Goal: Task Accomplishment & Management: Use online tool/utility

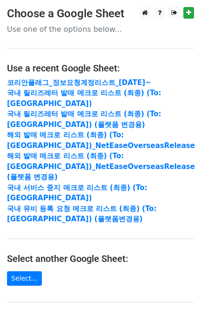
scroll to position [124, 0]
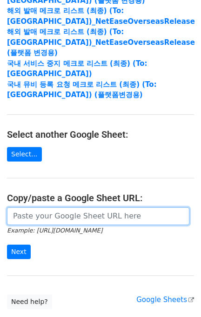
click at [62, 207] on input "url" at bounding box center [98, 216] width 183 height 18
paste input "https://docs.google.com/spreadsheets/d/1qzM7FvVhRqwRj8Hwz5wM4TdtMWl5yOw8ZVDi-zI…"
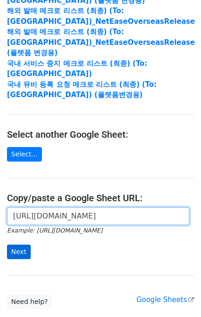
type input "https://docs.google.com/spreadsheets/d/1qzM7FvVhRqwRj8Hwz5wM4TdtMWl5yOw8ZVDi-zI…"
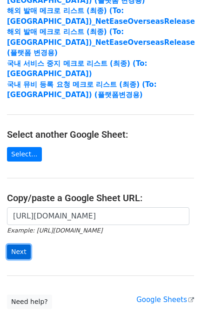
scroll to position [0, 0]
click at [15, 244] on input "Next" at bounding box center [19, 251] width 24 height 14
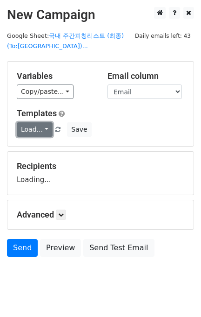
click at [35, 130] on link "Load..." at bounding box center [35, 129] width 36 height 14
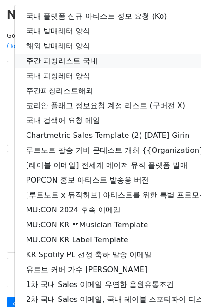
click at [73, 60] on link "주간 피칭리스트 국내" at bounding box center [164, 61] width 299 height 15
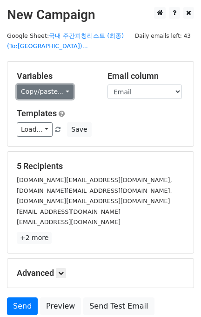
click at [40, 94] on link "Copy/paste..." at bounding box center [45, 91] width 57 height 14
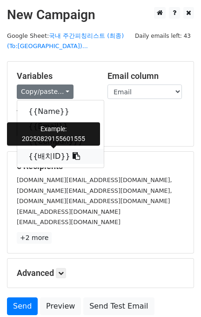
click at [70, 152] on span at bounding box center [75, 156] width 10 height 9
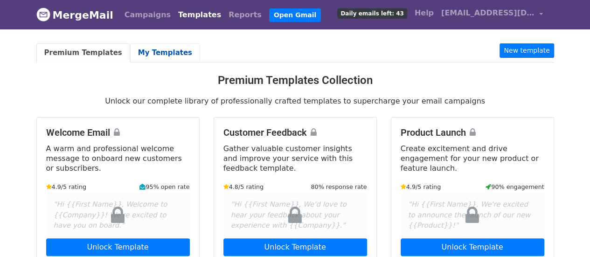
click at [152, 48] on link "My Templates" at bounding box center [165, 52] width 70 height 19
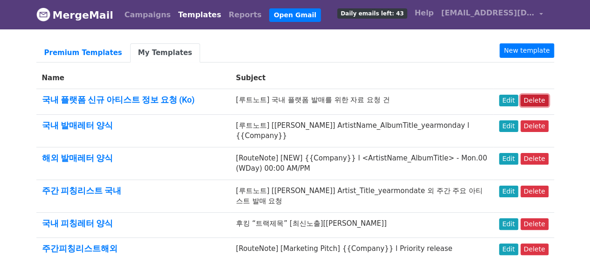
click at [533, 99] on link "Delete" at bounding box center [534, 101] width 28 height 12
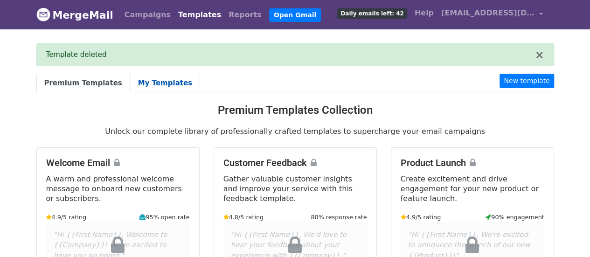
click at [156, 83] on link "My Templates" at bounding box center [165, 83] width 70 height 19
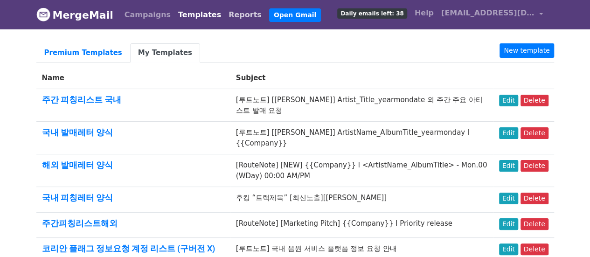
click at [226, 16] on link "Reports" at bounding box center [245, 15] width 41 height 19
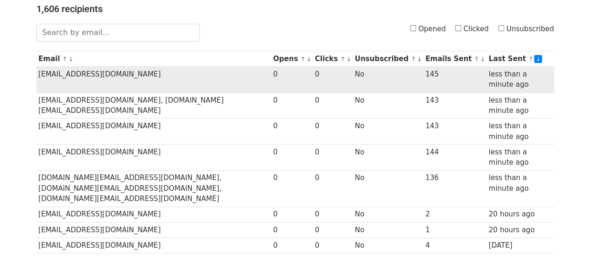
scroll to position [140, 0]
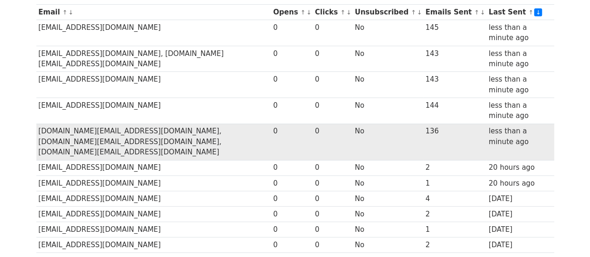
click at [515, 130] on td "less than a minute ago" at bounding box center [520, 142] width 68 height 36
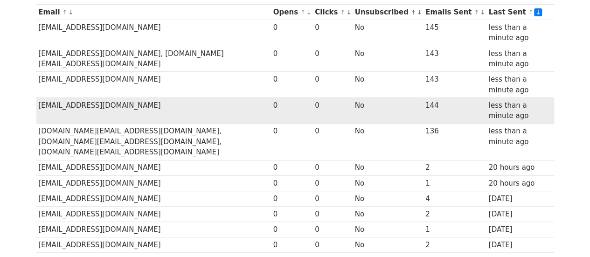
scroll to position [0, 0]
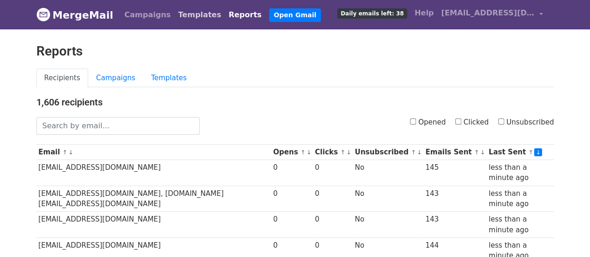
click at [188, 17] on link "Templates" at bounding box center [199, 15] width 50 height 19
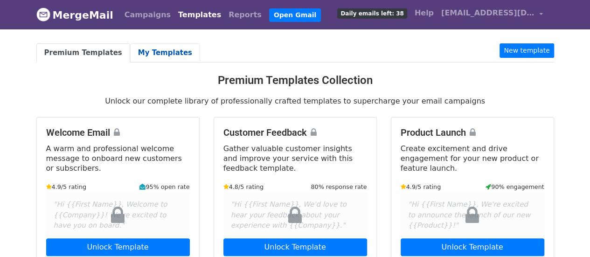
click at [155, 47] on link "My Templates" at bounding box center [165, 52] width 70 height 19
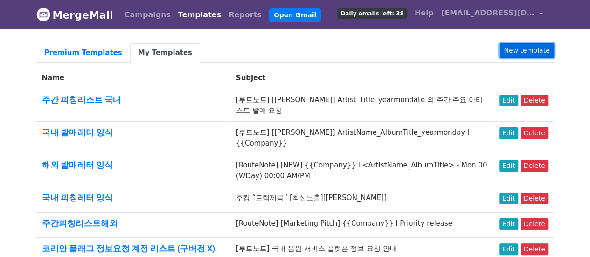
click at [532, 51] on link "New template" at bounding box center [526, 50] width 54 height 14
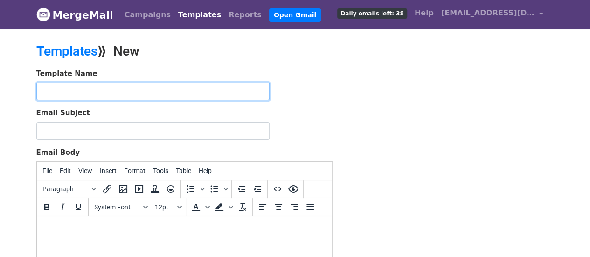
click at [72, 89] on input "text" at bounding box center [152, 92] width 233 height 18
drag, startPoint x: 200, startPoint y: 91, endPoint x: 173, endPoint y: 91, distance: 26.1
click at [173, 91] on input "코리안 플래그 정보요청 계정 리스트 (구버전 X)" at bounding box center [152, 92] width 233 height 18
type input "코리안 플래그 정보요청 계정 리스트 (신버전 2025.05)"
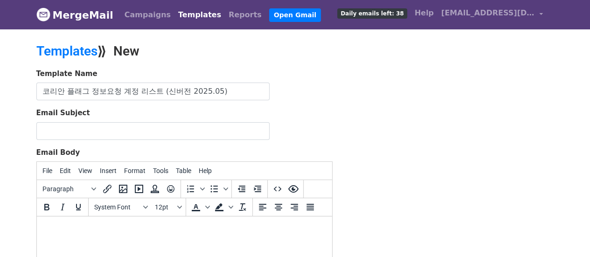
drag, startPoint x: 419, startPoint y: 88, endPoint x: 392, endPoint y: 108, distance: 33.4
click at [419, 88] on div "Template Name 코리안 플래그 정보요청 계정 리스트 (신버전 2025.05) Email Subject Email Body File E…" at bounding box center [295, 233] width 532 height 328
